Goal: Information Seeking & Learning: Learn about a topic

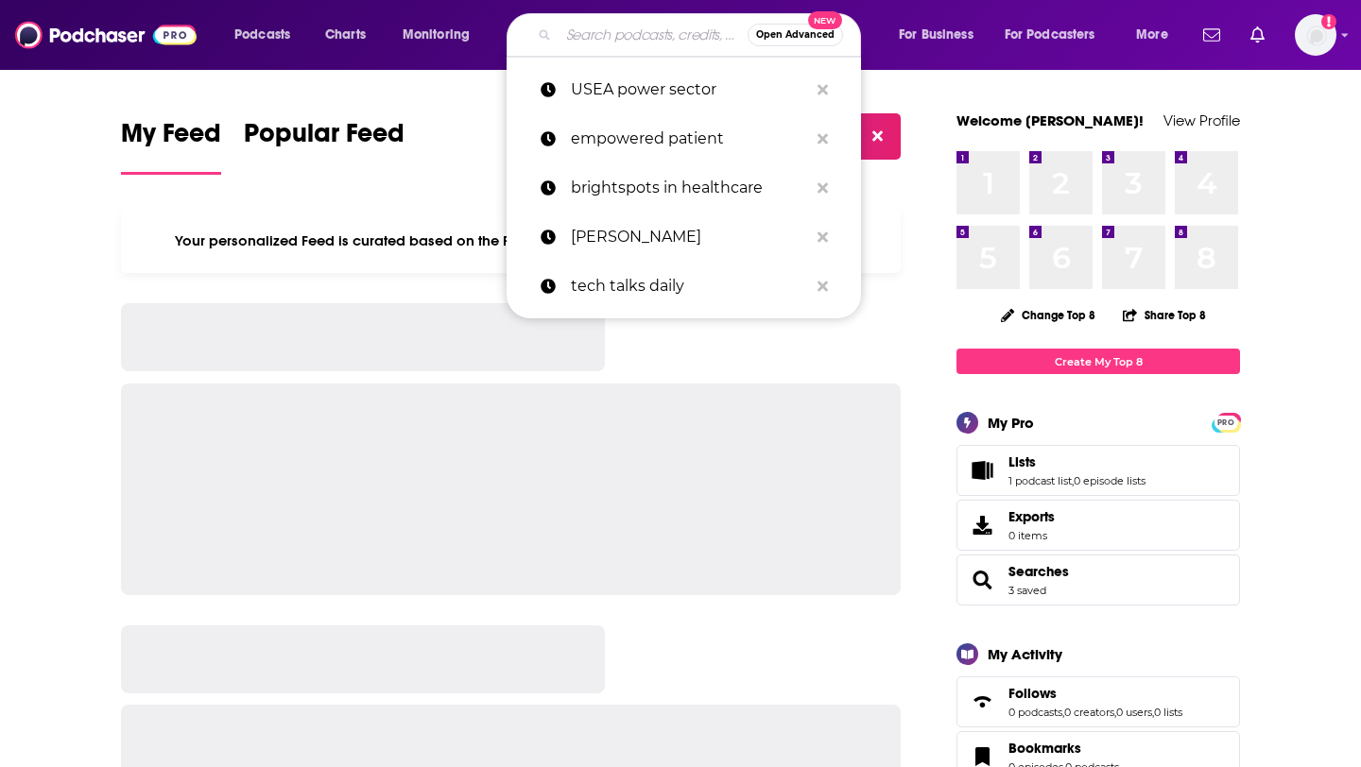
click at [592, 26] on input "Search podcasts, credits, & more..." at bounding box center [653, 35] width 189 height 30
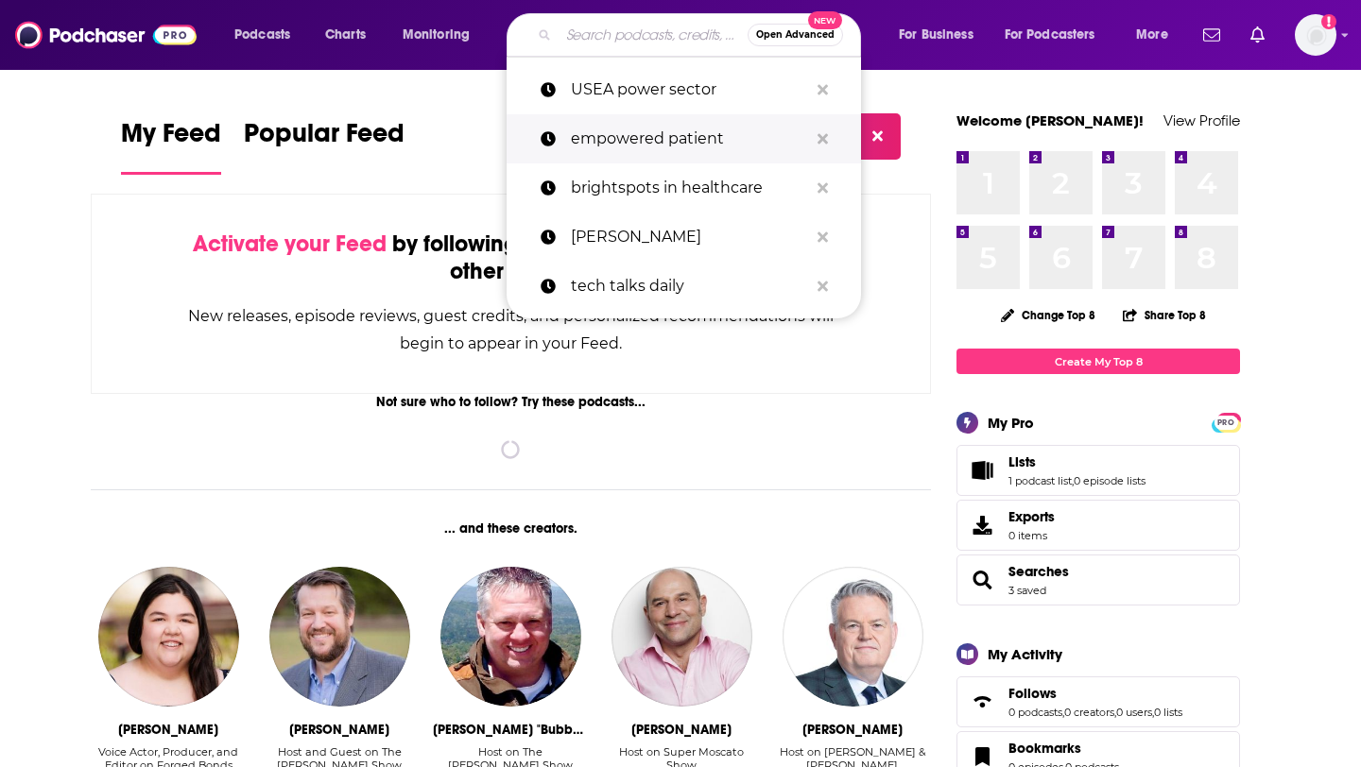
click at [614, 141] on p "empowered patient" at bounding box center [689, 138] width 237 height 49
type input "empowered patient"
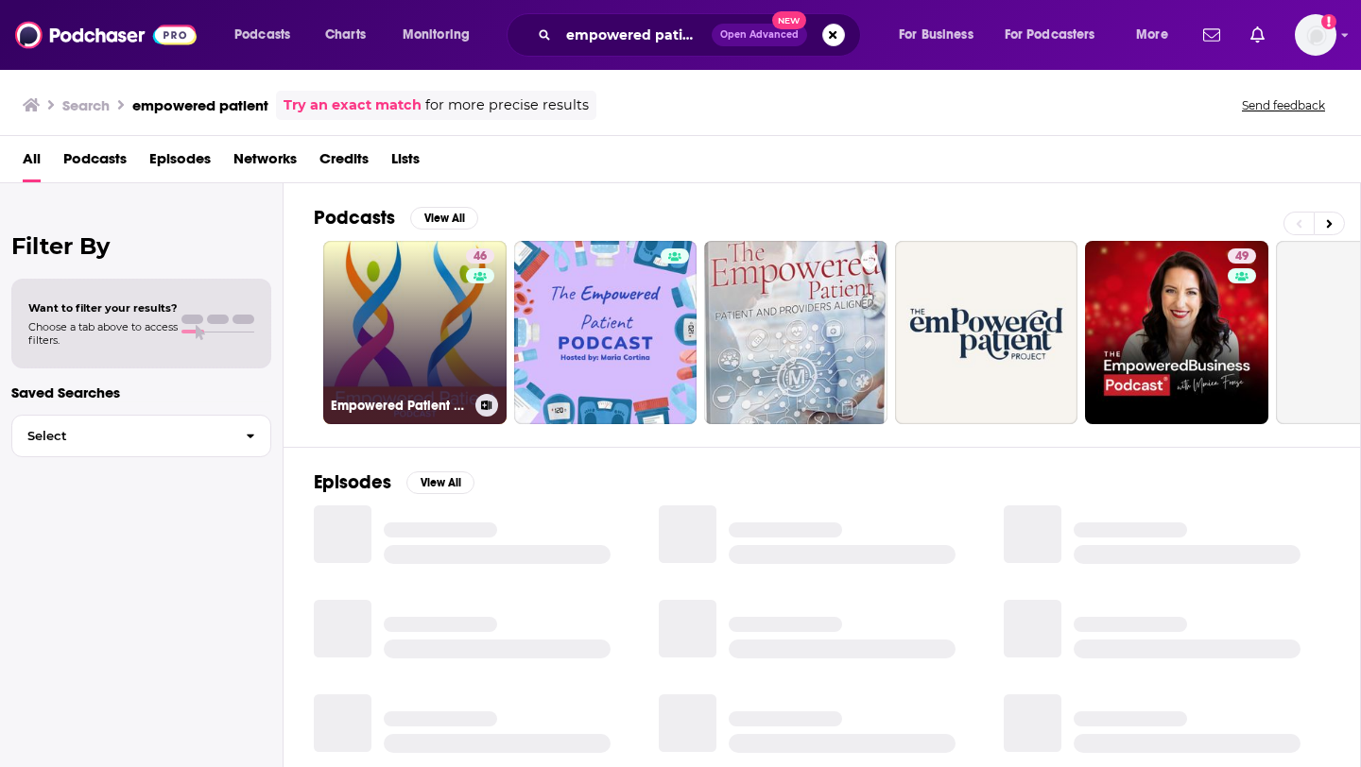
click at [385, 332] on link "46 Empowered Patient Podcast" at bounding box center [414, 332] width 183 height 183
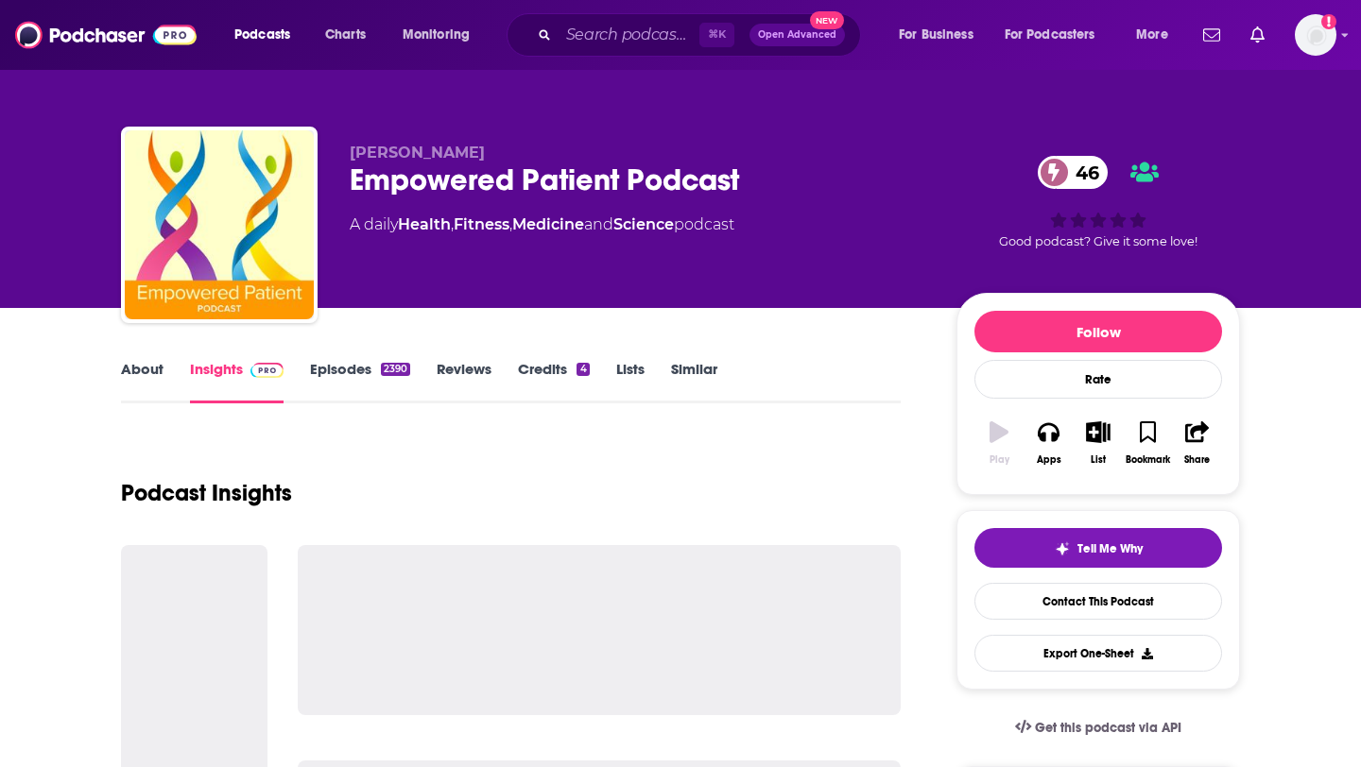
click at [129, 376] on link "About" at bounding box center [142, 381] width 43 height 43
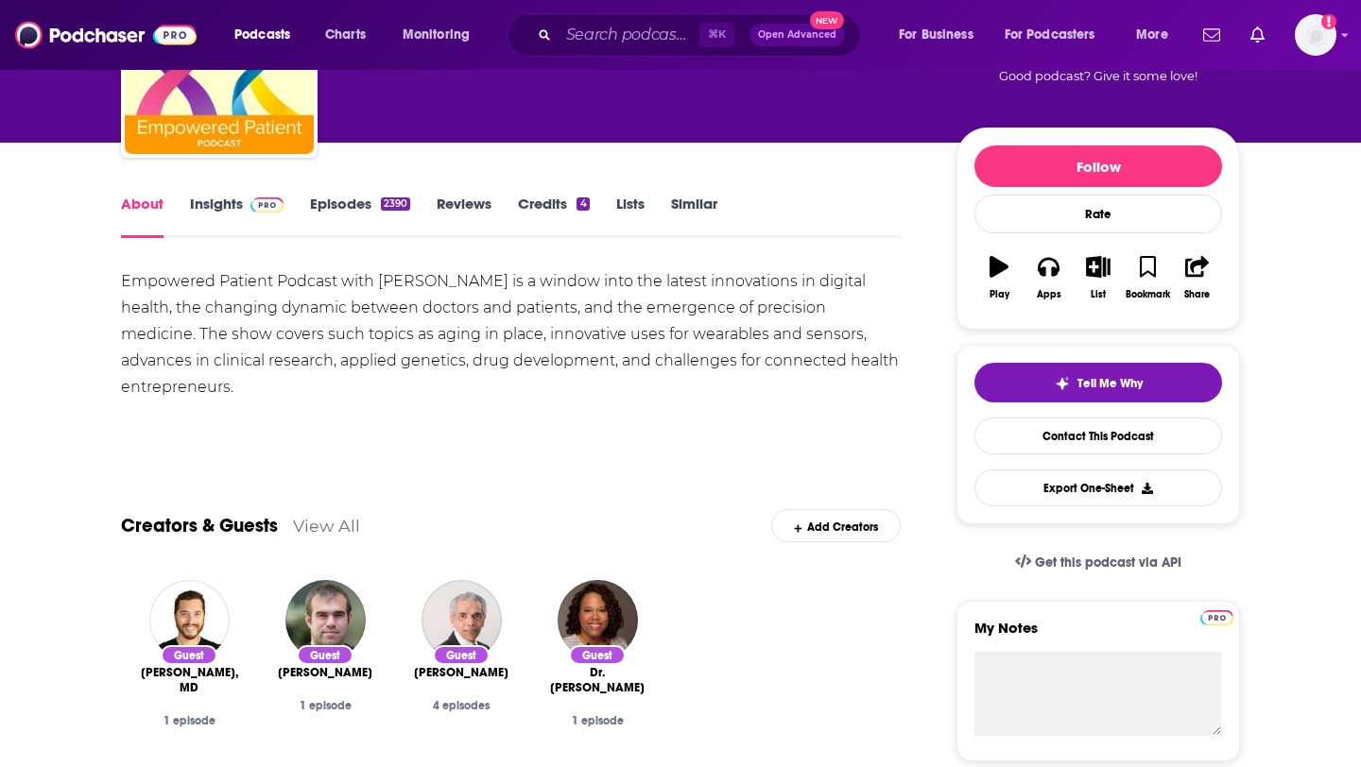
scroll to position [167, 0]
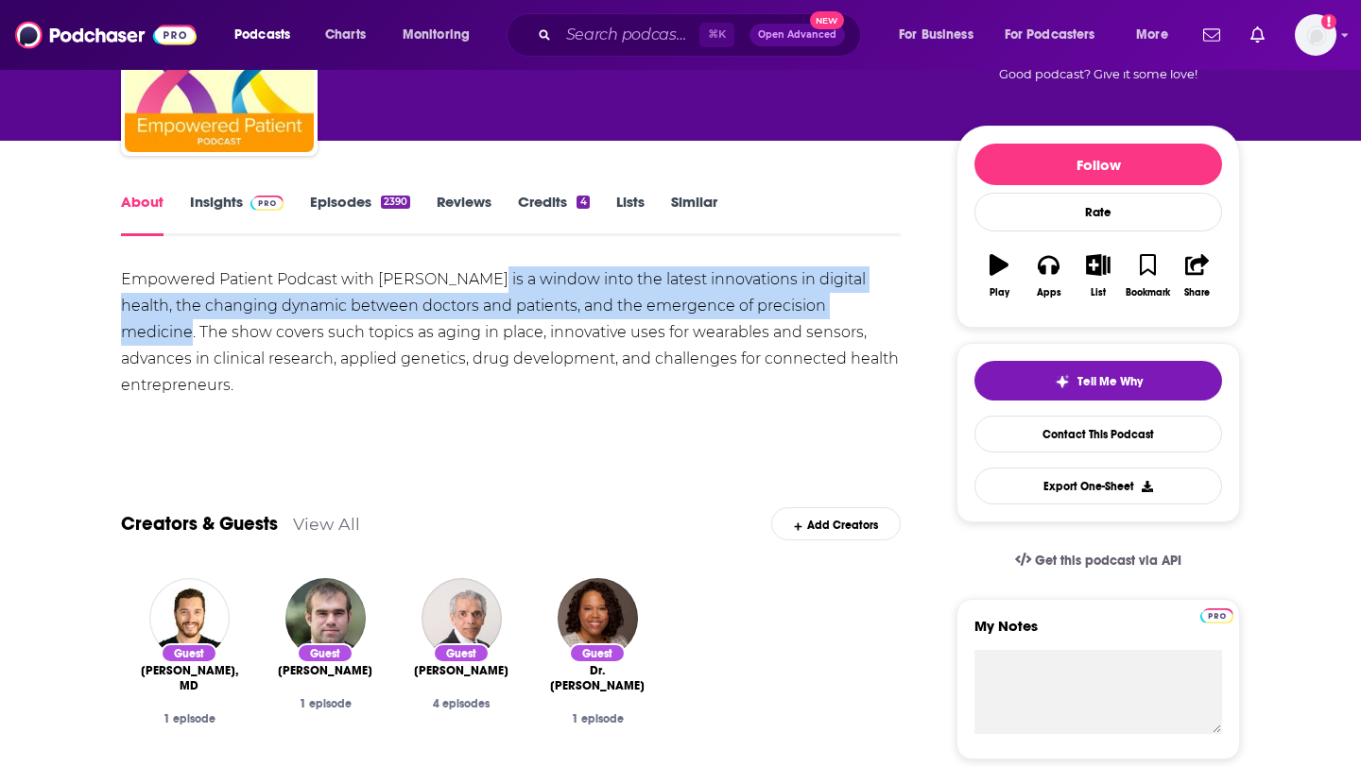
drag, startPoint x: 484, startPoint y: 280, endPoint x: 845, endPoint y: 317, distance: 362.9
click at [845, 317] on div "Empowered Patient Podcast with [PERSON_NAME] is a window into the latest innova…" at bounding box center [511, 333] width 780 height 132
copy div "is a window into the latest innovations in digital health, the changing dynamic…"
click at [391, 208] on div "2390" at bounding box center [395, 202] width 29 height 13
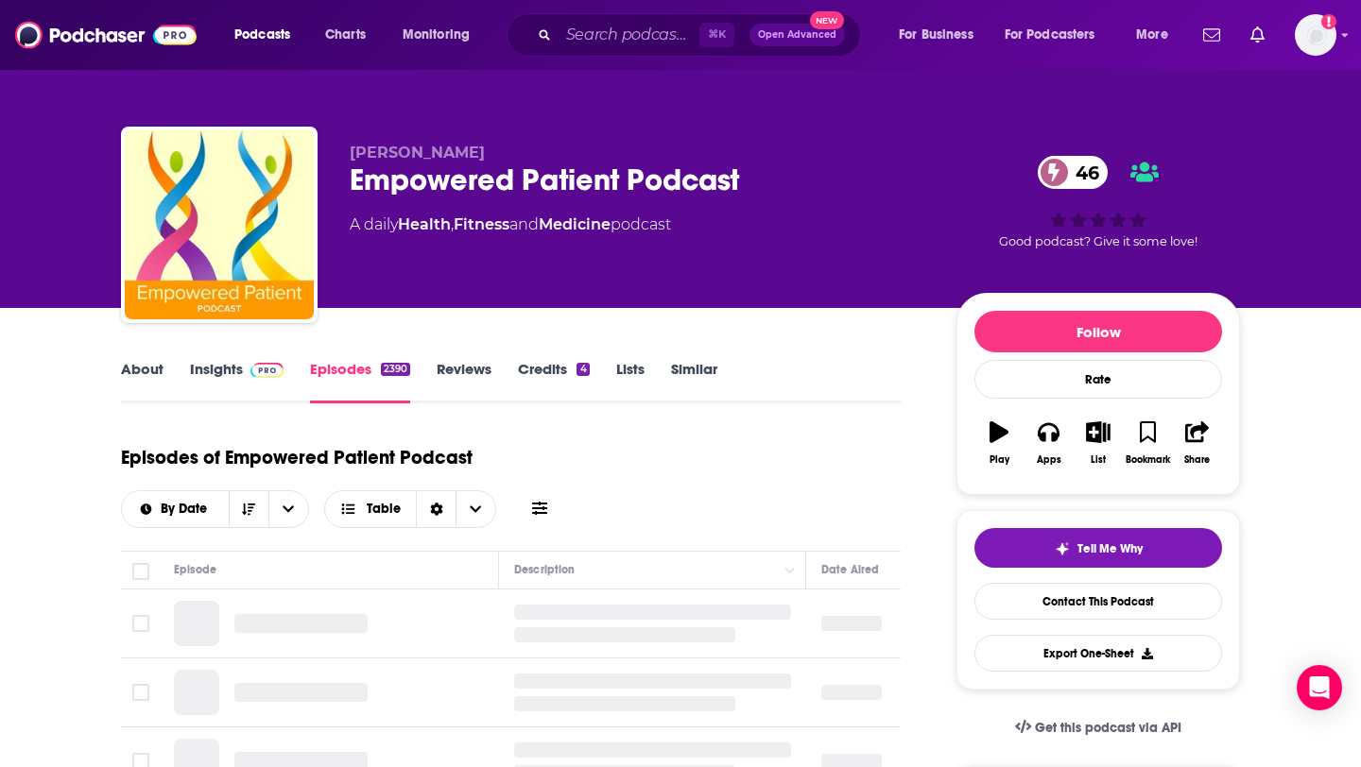
scroll to position [180, 0]
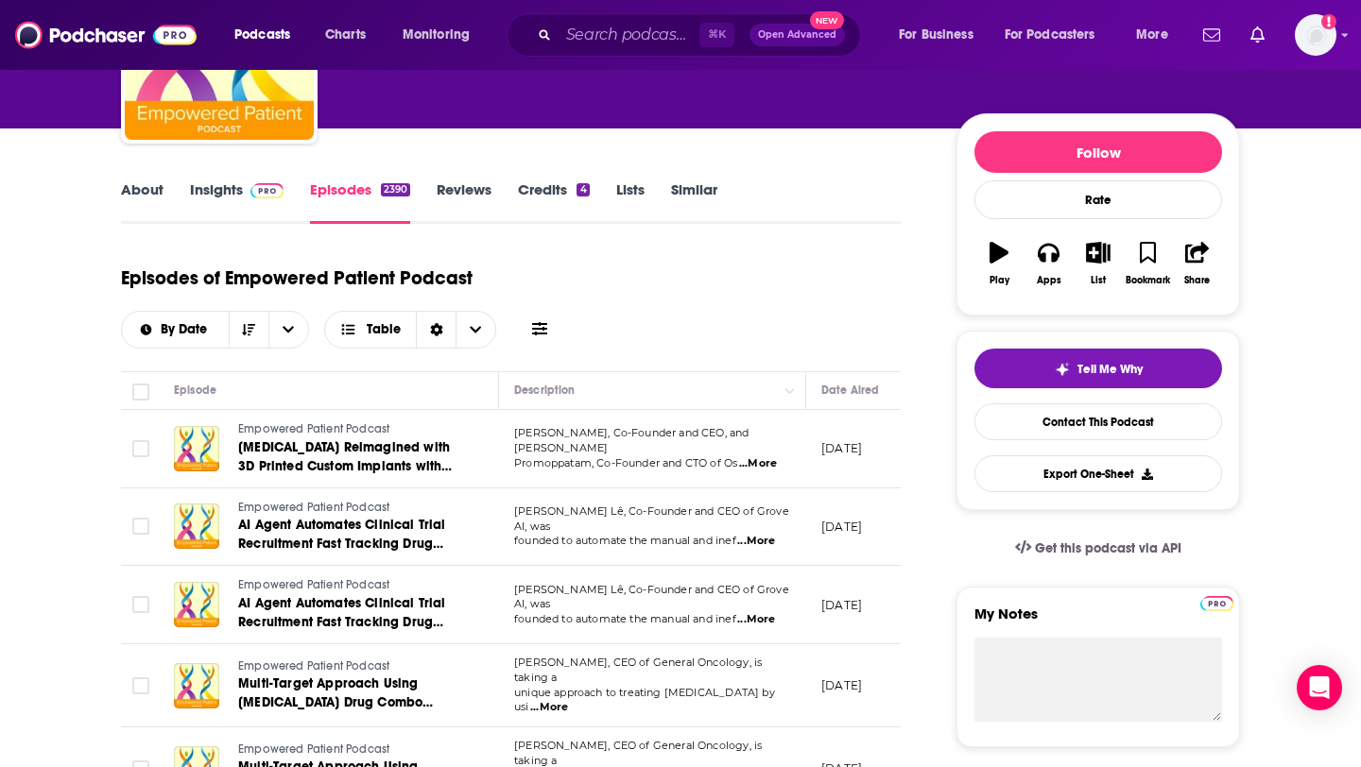
click at [763, 456] on span "...More" at bounding box center [758, 463] width 38 height 15
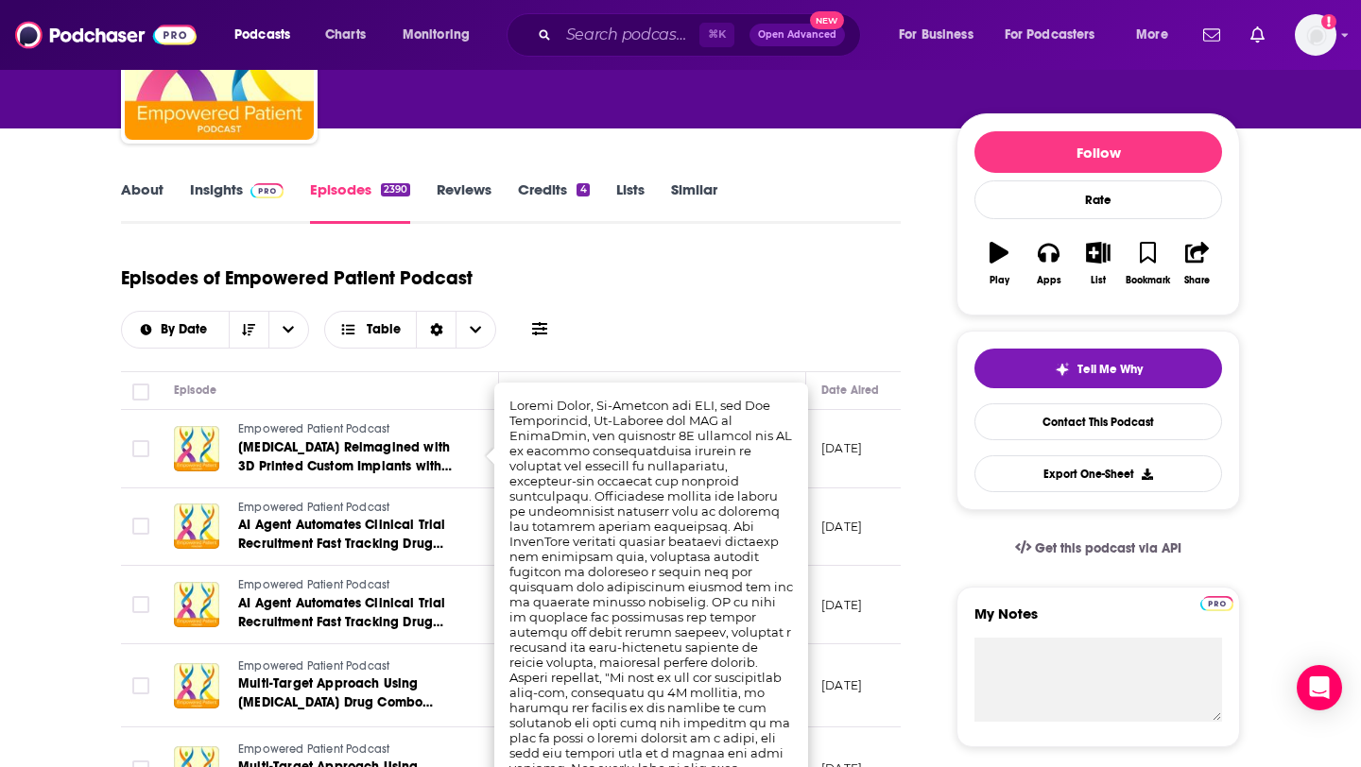
click at [876, 426] on td "[DATE]" at bounding box center [867, 449] width 123 height 78
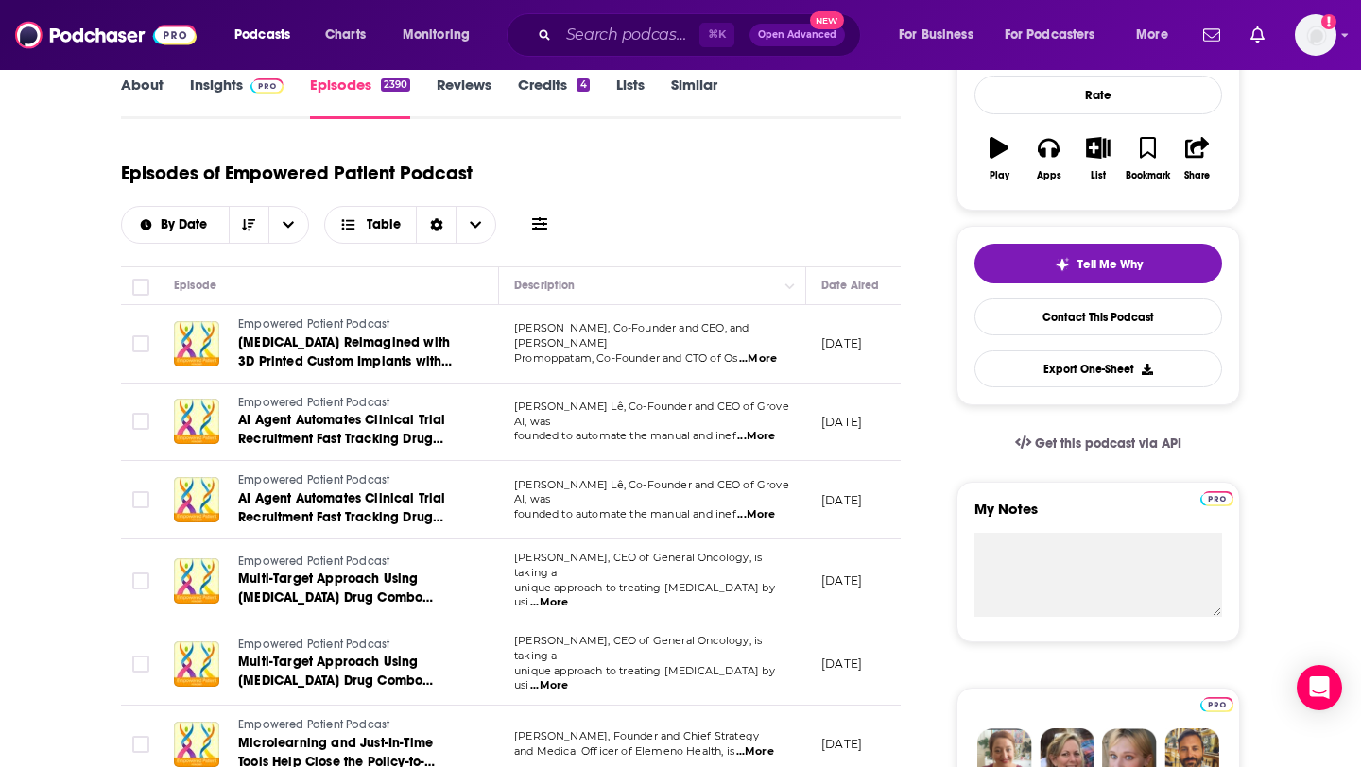
scroll to position [329, 0]
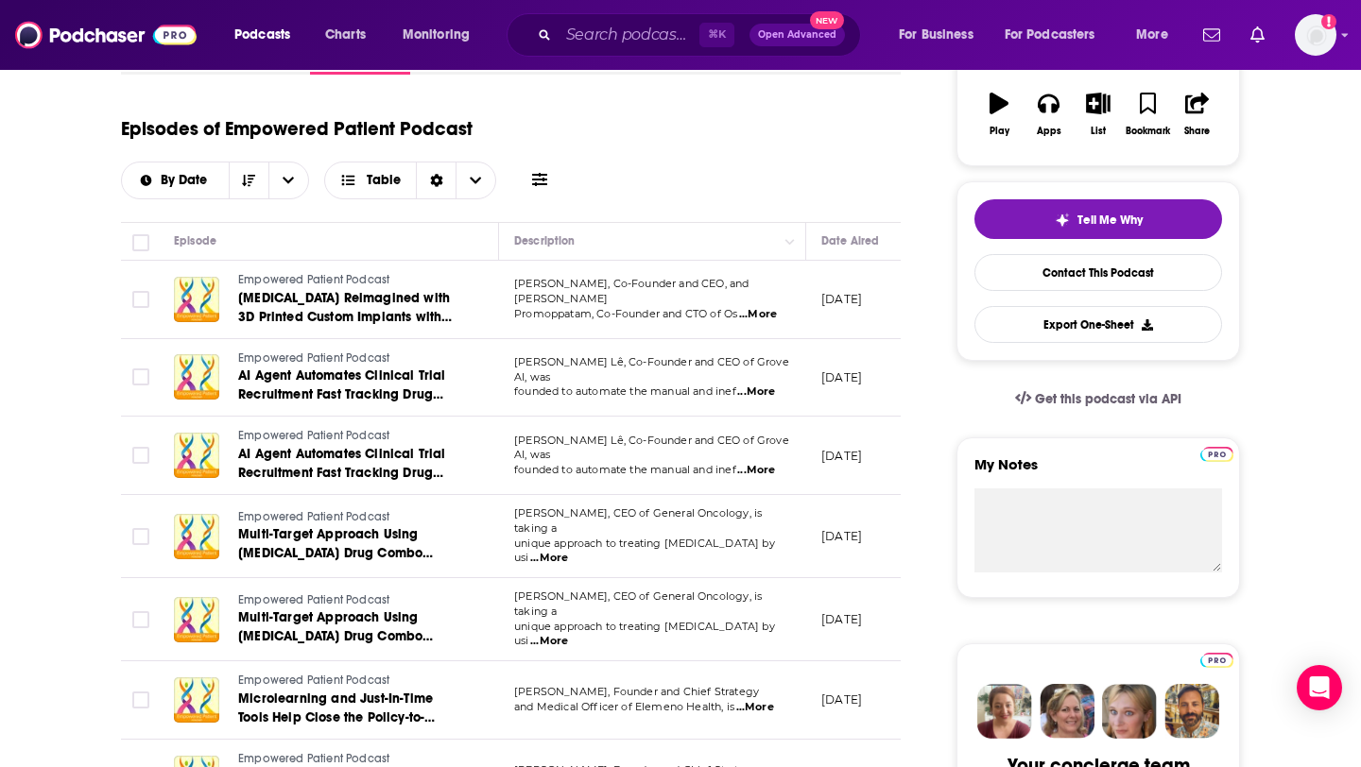
click at [746, 386] on span "...More" at bounding box center [756, 392] width 38 height 15
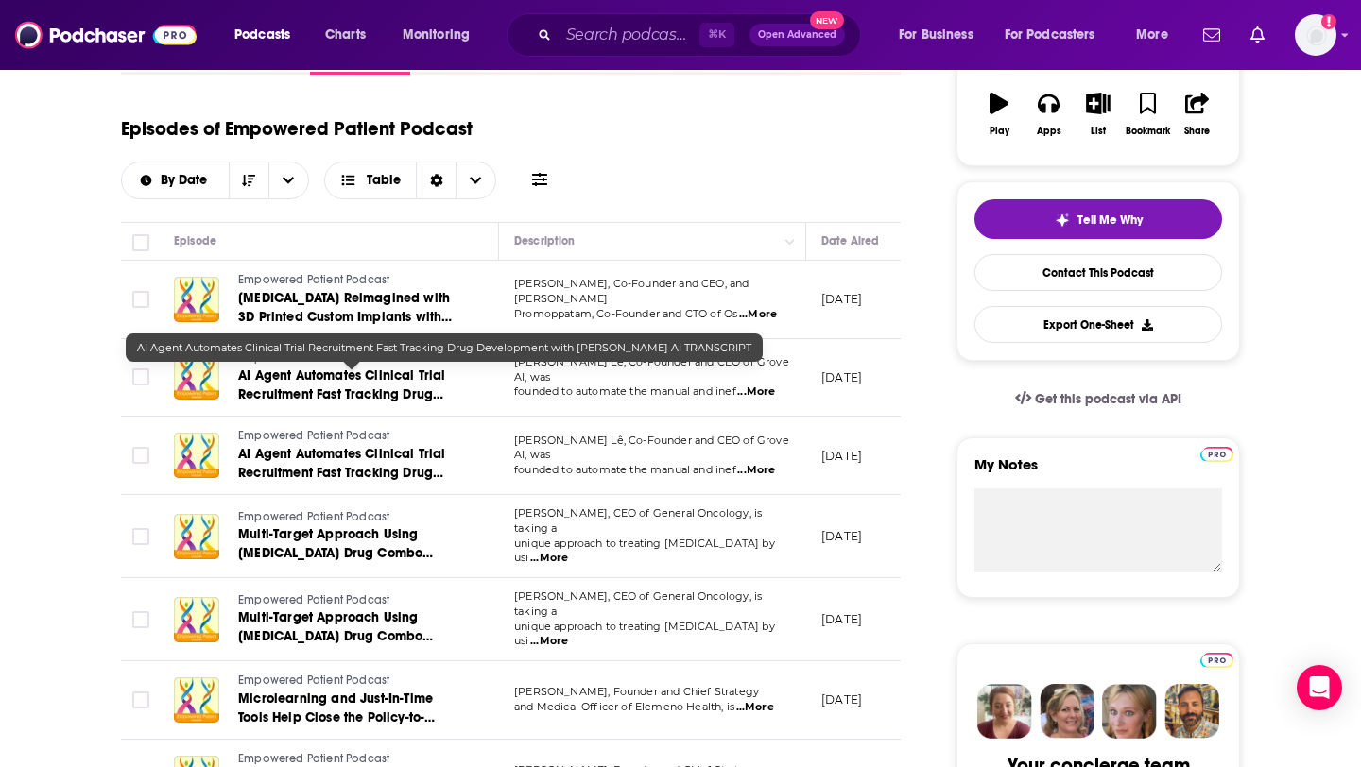
click at [324, 387] on link "AI Agent Automates Clinical Trial Recruitment Fast Tracking Drug Development wi…" at bounding box center [351, 386] width 227 height 38
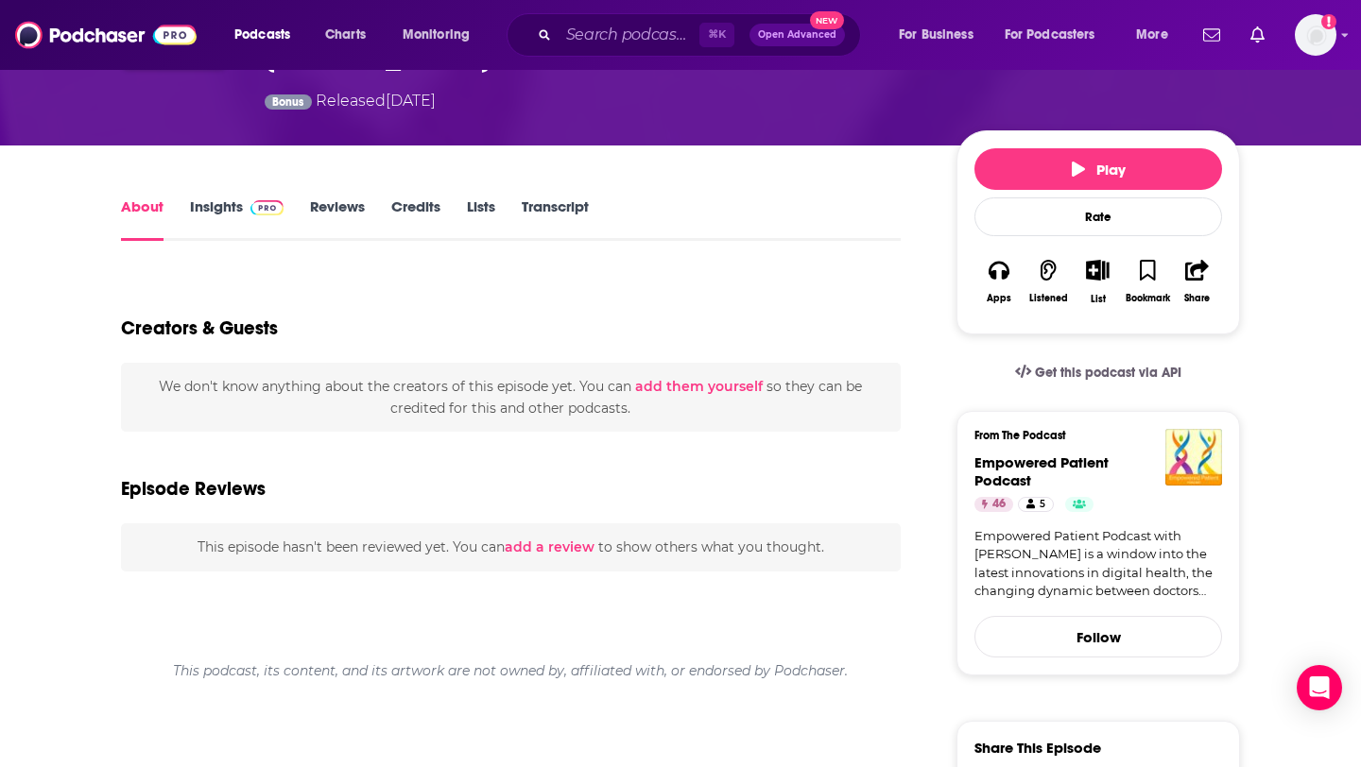
scroll to position [206, 0]
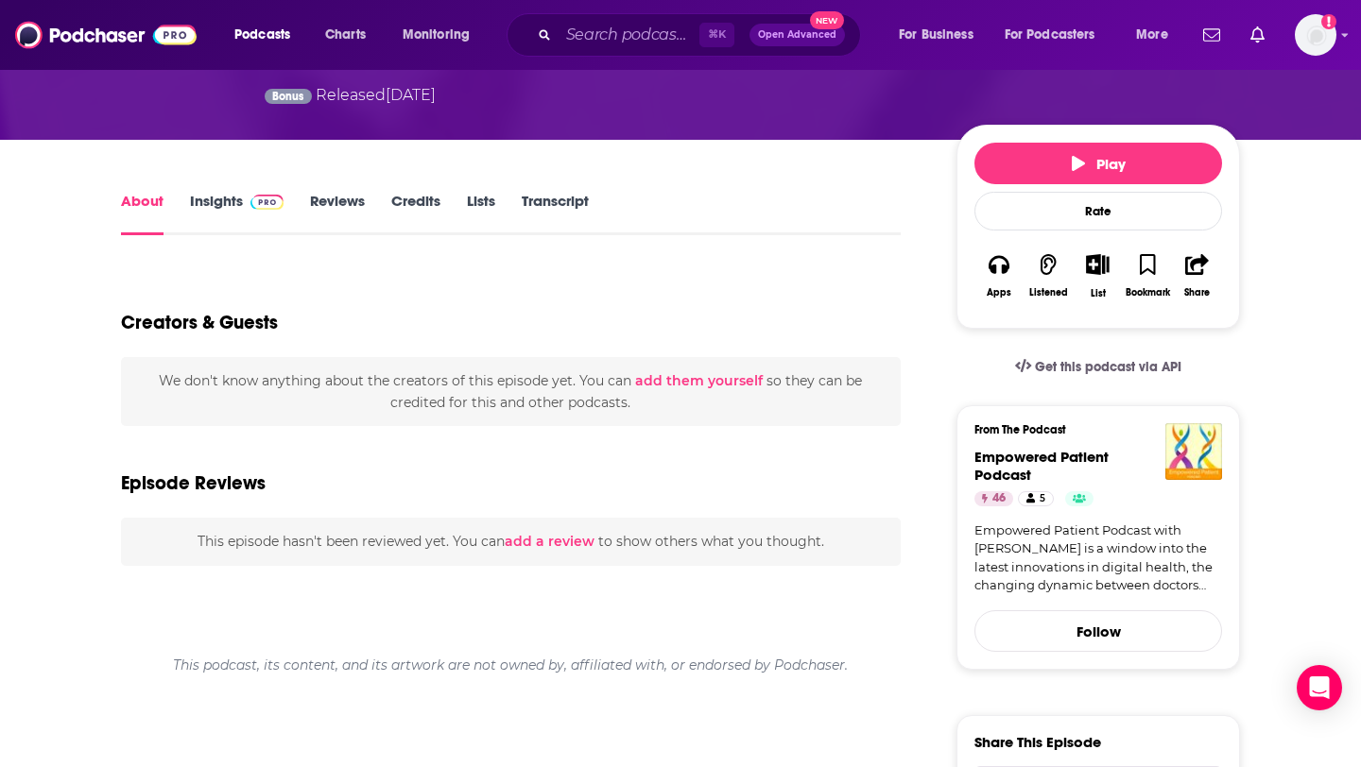
click at [249, 211] on link "Insights" at bounding box center [237, 213] width 94 height 43
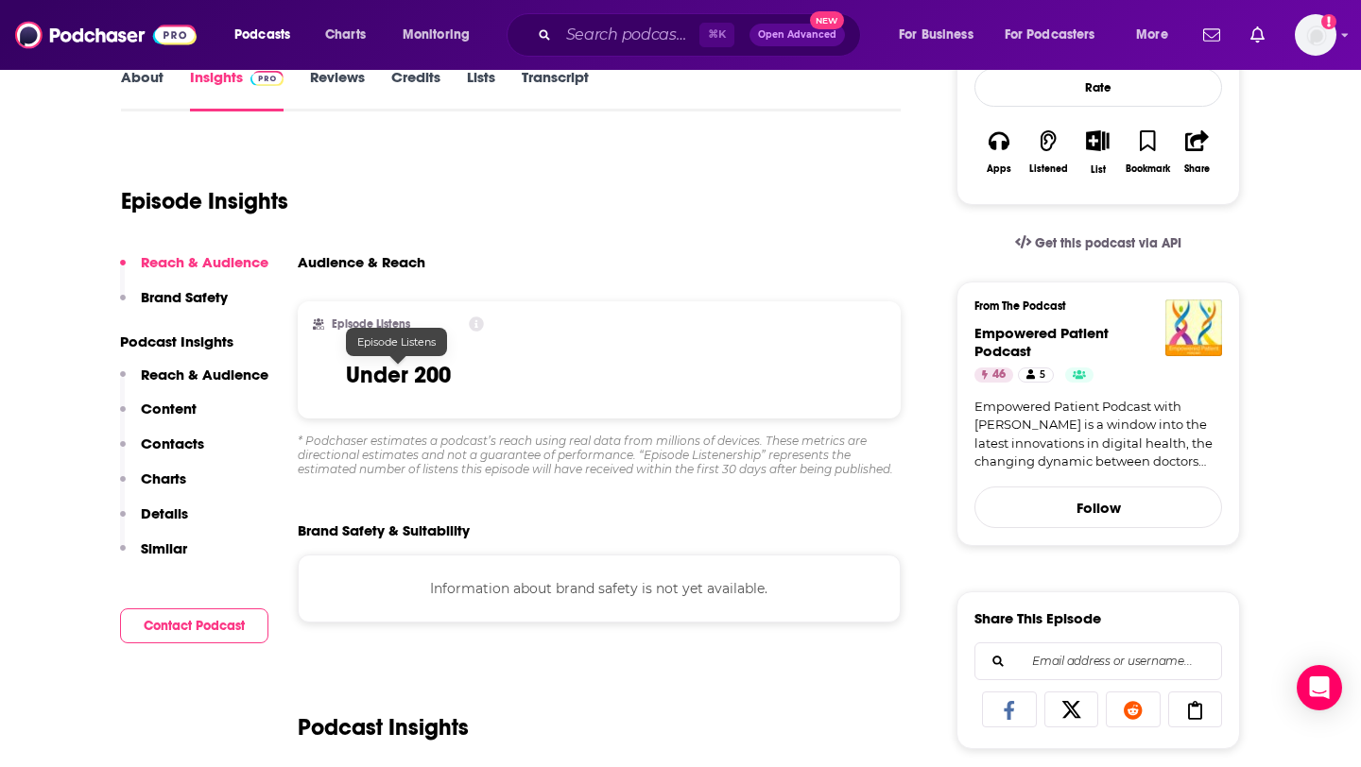
scroll to position [120, 0]
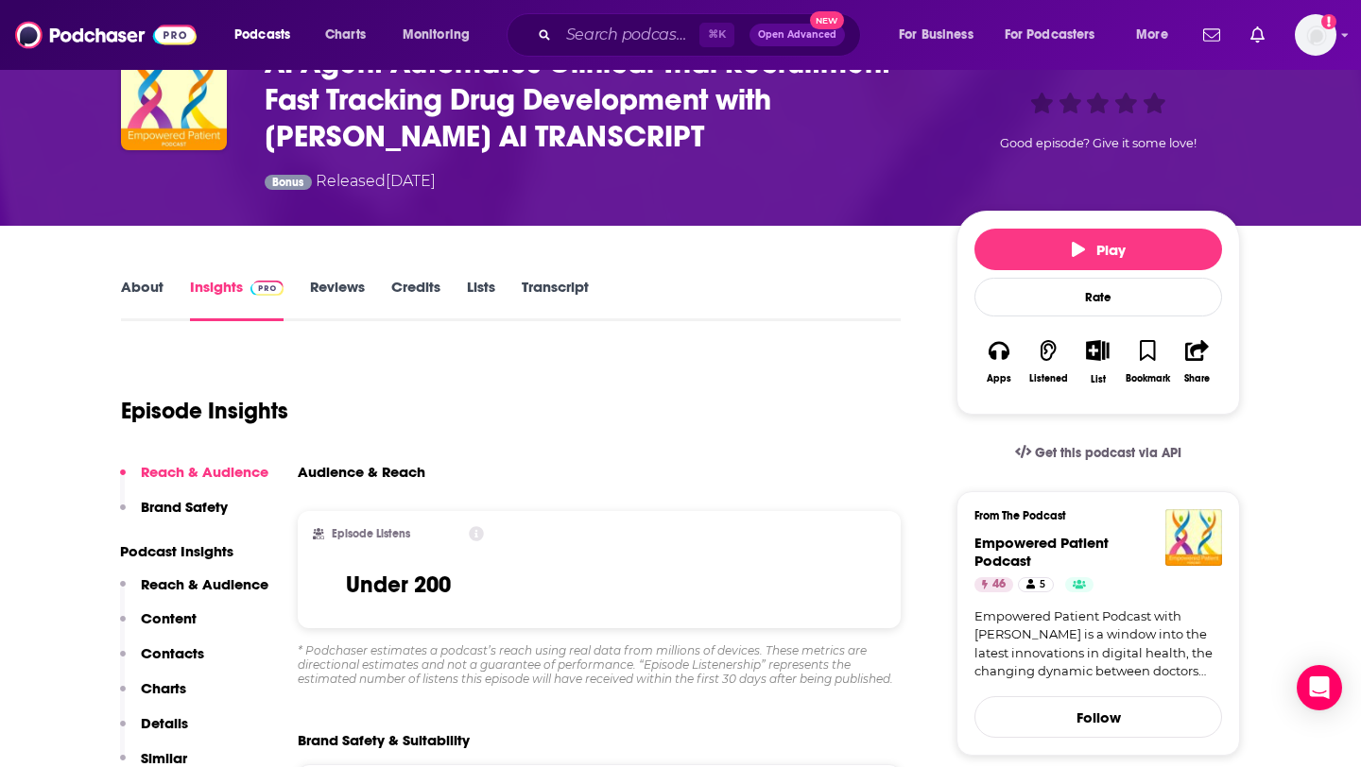
click at [146, 287] on link "About" at bounding box center [142, 299] width 43 height 43
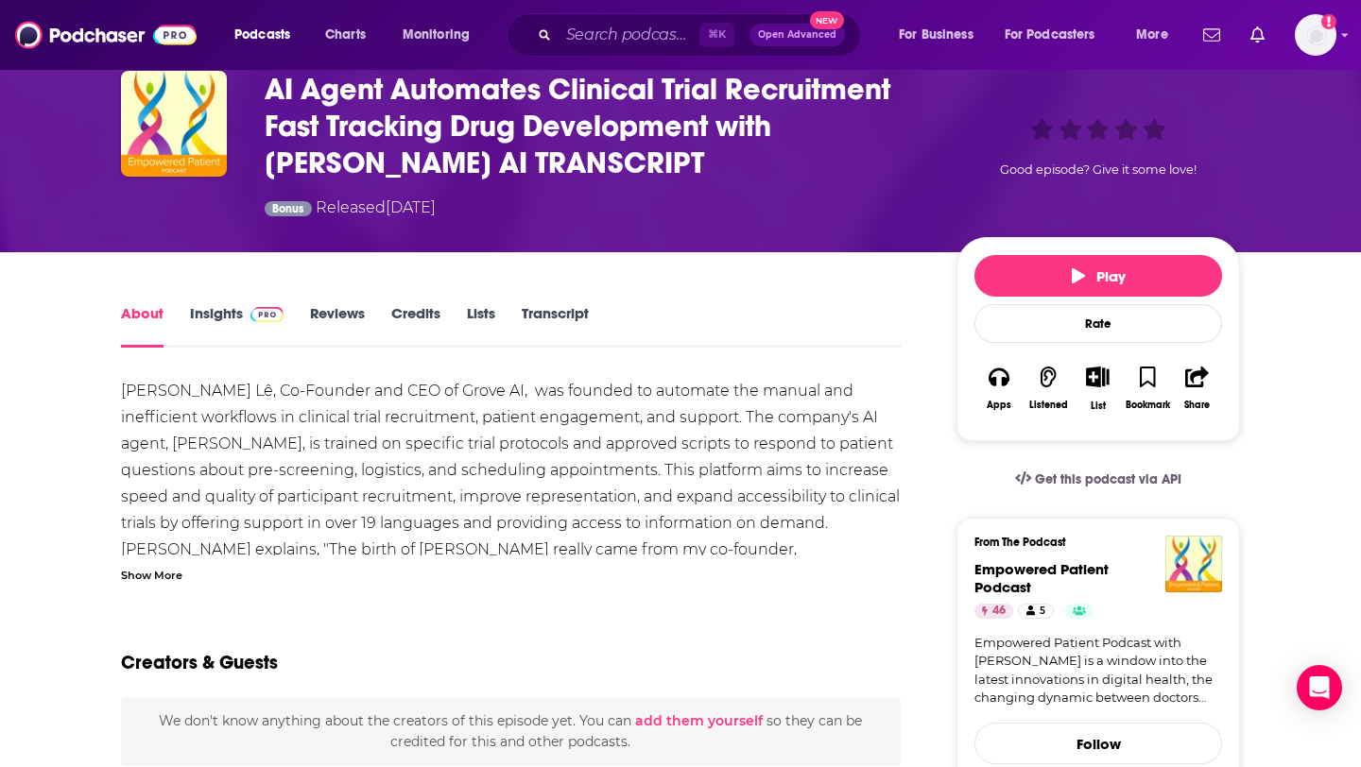
scroll to position [115, 0]
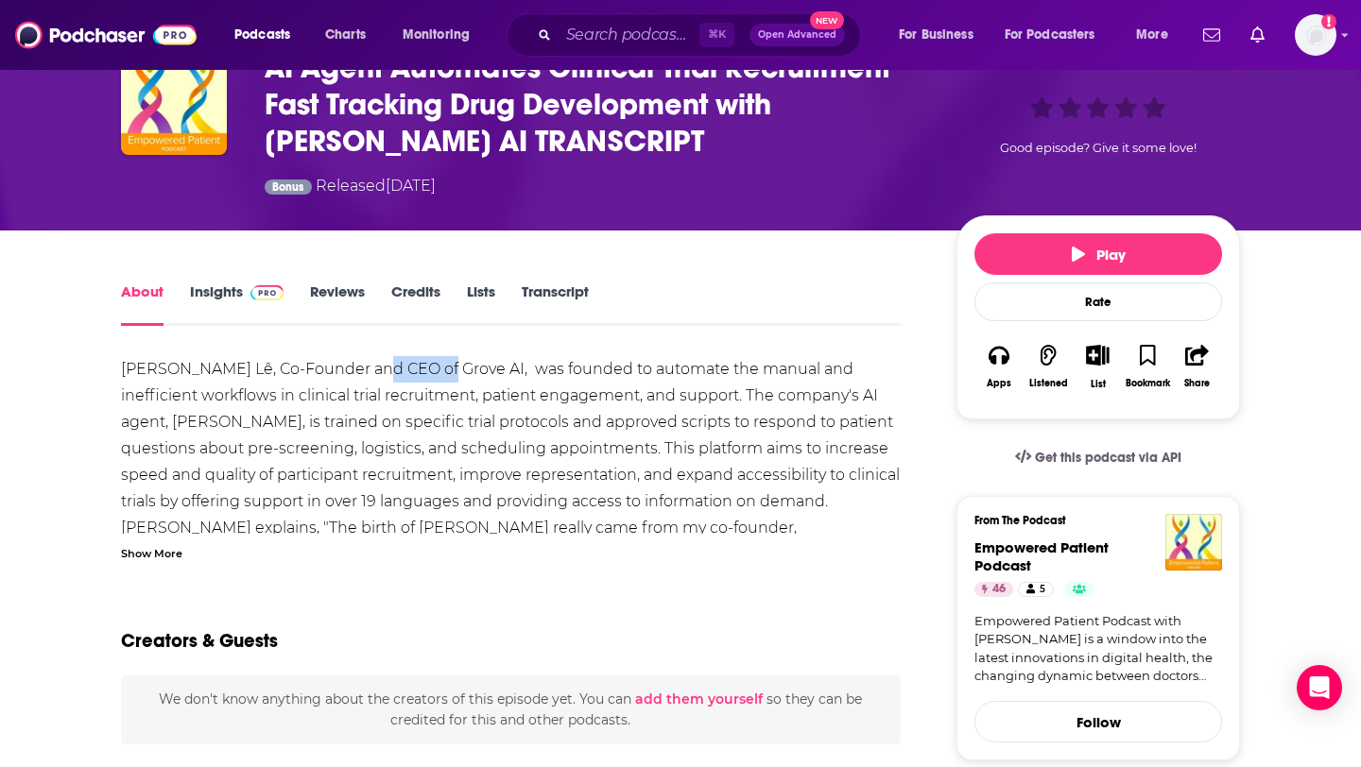
drag, startPoint x: 364, startPoint y: 370, endPoint x: 428, endPoint y: 373, distance: 64.3
click at [428, 373] on span "[PERSON_NAME] Lê, Co-Founder and CEO of Grove AI, was founded to automate the m…" at bounding box center [507, 408] width 772 height 97
copy span "Grove AI"
